Goal: Transaction & Acquisition: Download file/media

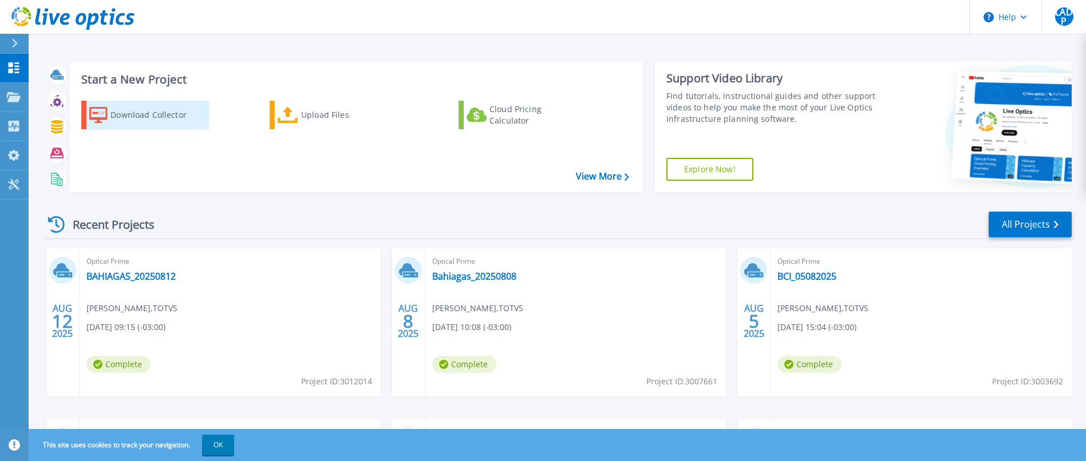
click at [187, 115] on div "Download Collector" at bounding box center [156, 115] width 92 height 23
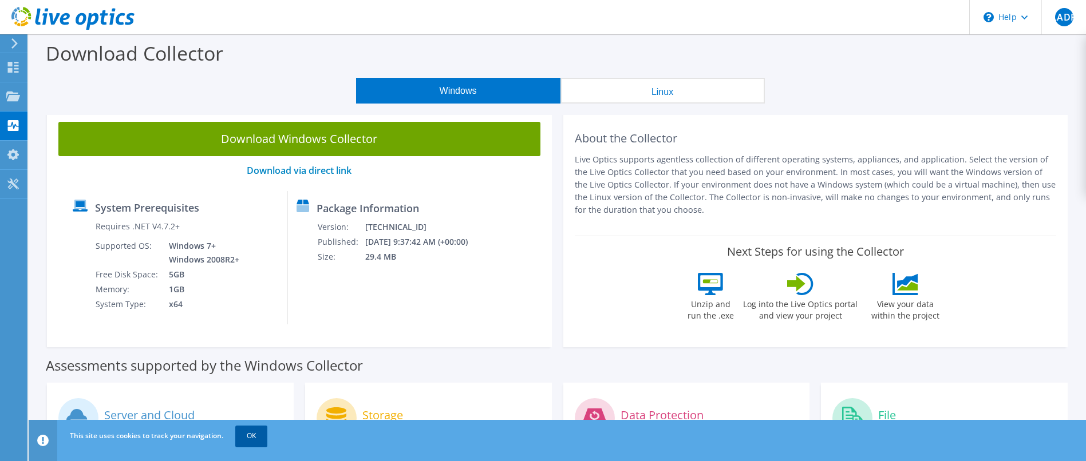
click at [251, 435] on link "OK" at bounding box center [251, 436] width 32 height 21
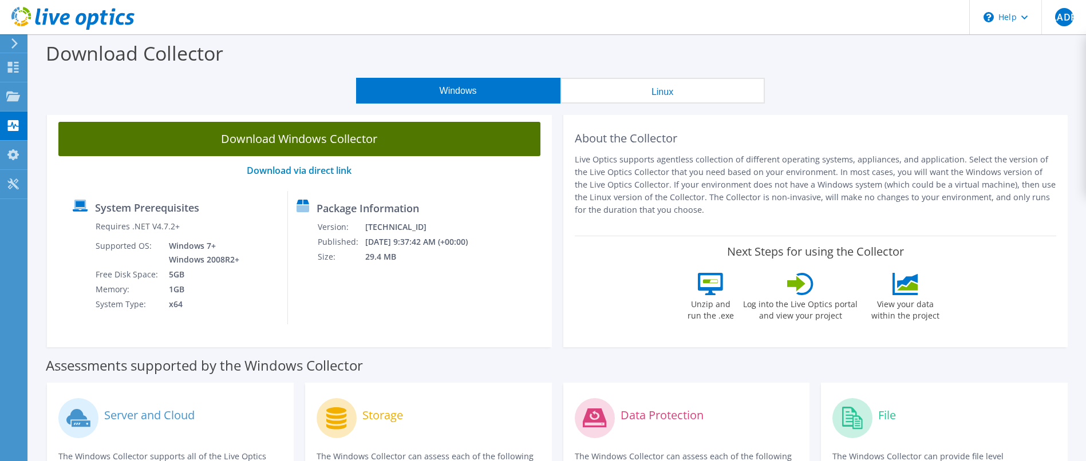
click at [315, 138] on link "Download Windows Collector" at bounding box center [299, 139] width 482 height 34
